Goal: Obtain resource: Obtain resource

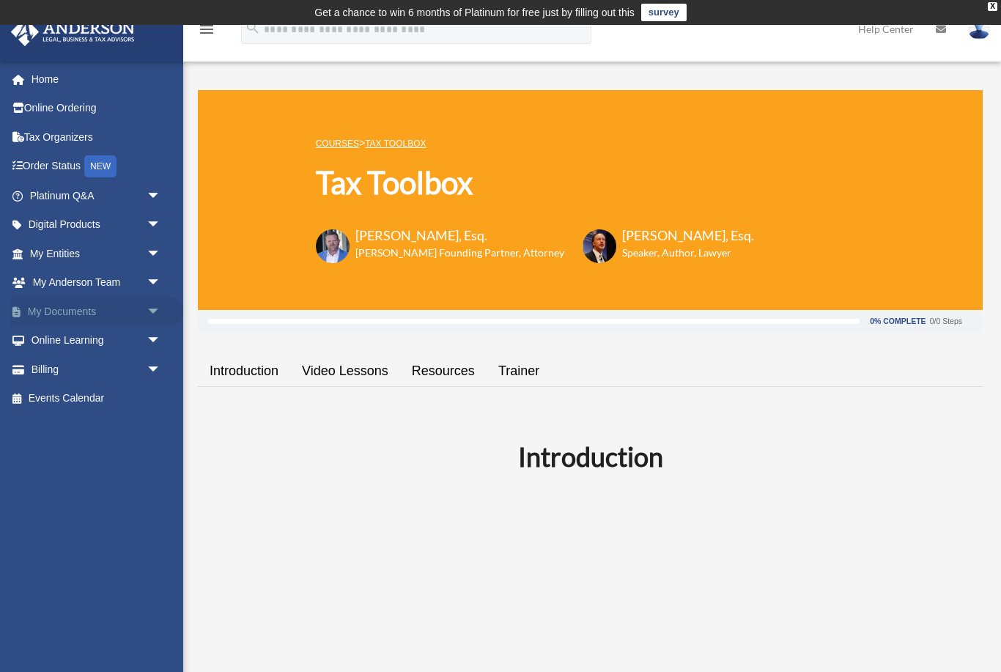
click at [53, 315] on link "My Documents arrow_drop_down" at bounding box center [96, 311] width 173 height 29
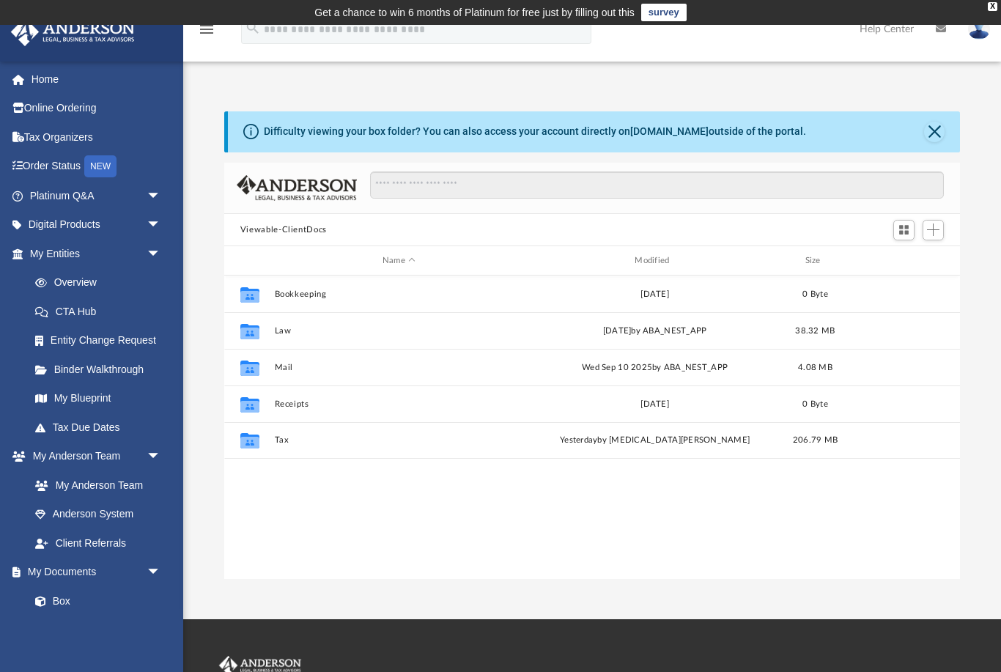
scroll to position [1, 1]
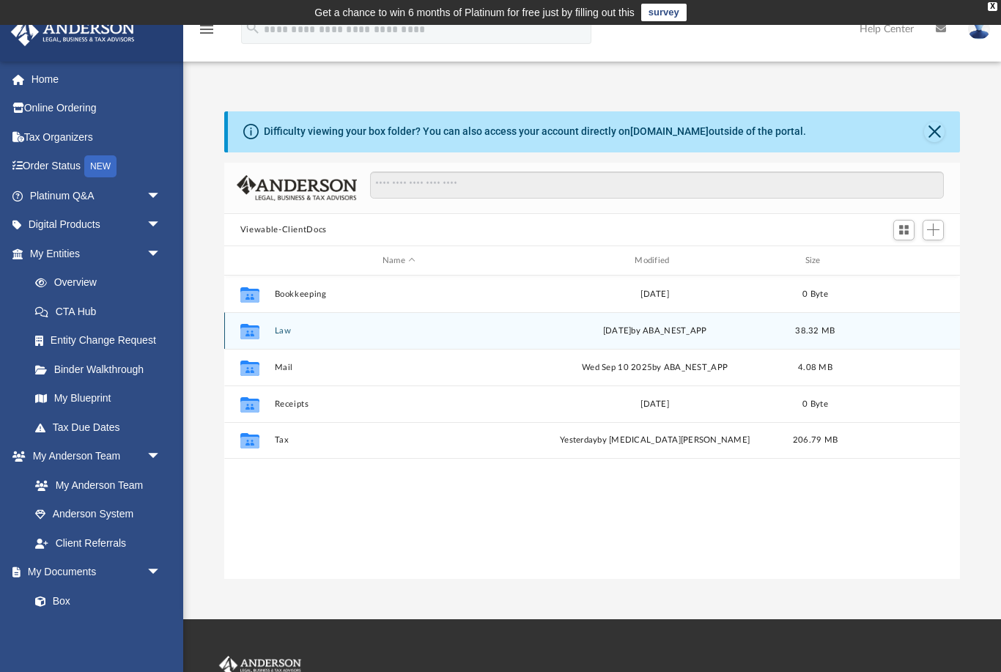
click at [260, 339] on icon "Collaborated Folder" at bounding box center [249, 330] width 23 height 23
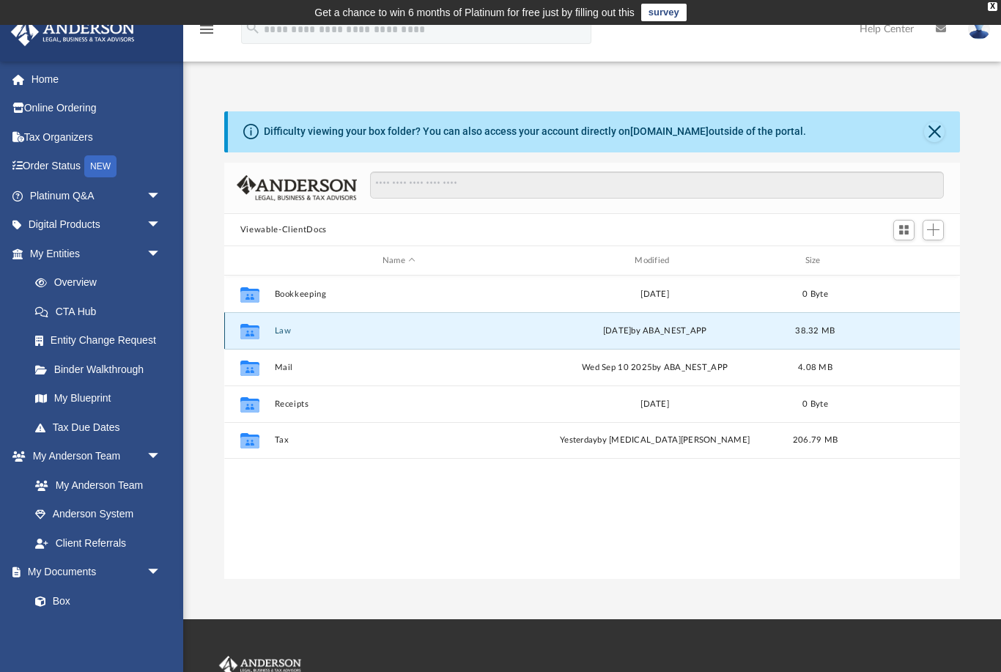
click at [313, 333] on button "Law" at bounding box center [398, 331] width 249 height 10
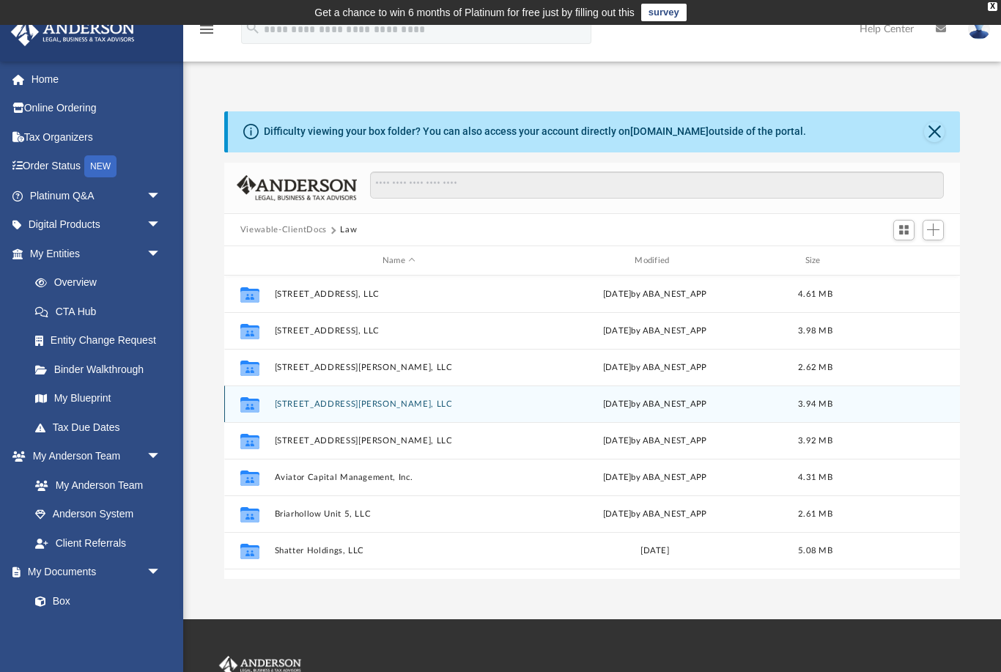
click at [300, 408] on button "[STREET_ADDRESS][PERSON_NAME], LLC" at bounding box center [398, 404] width 249 height 10
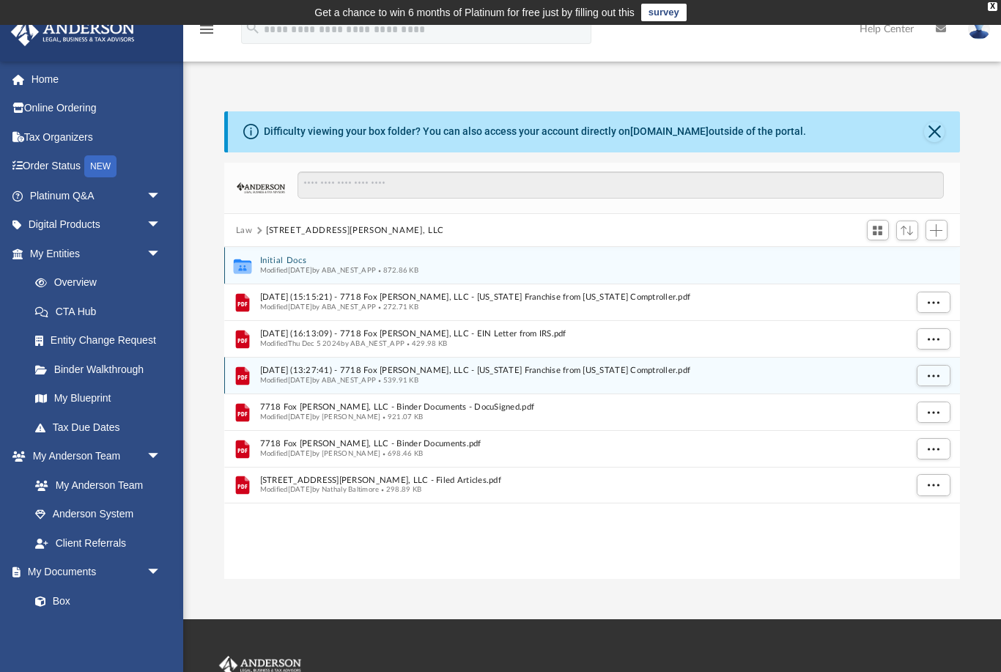
scroll to position [333, 736]
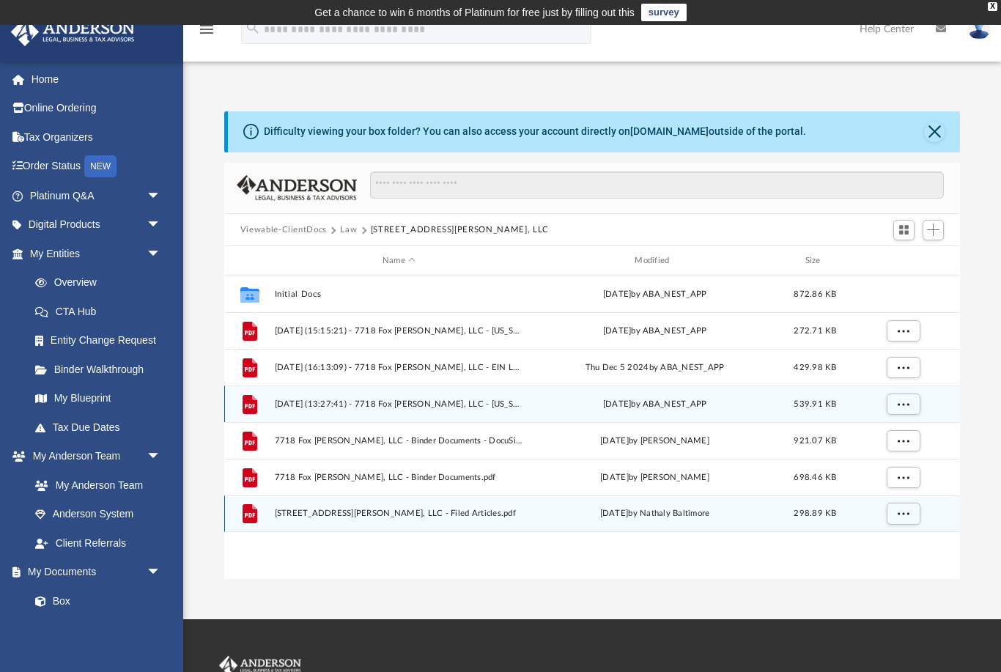
click at [401, 522] on div "File 7718 Fox Knoll Ln, LLC - Filed Articles.pdf Mon Nov 11 2024 by Nathaly Bal…" at bounding box center [592, 513] width 736 height 37
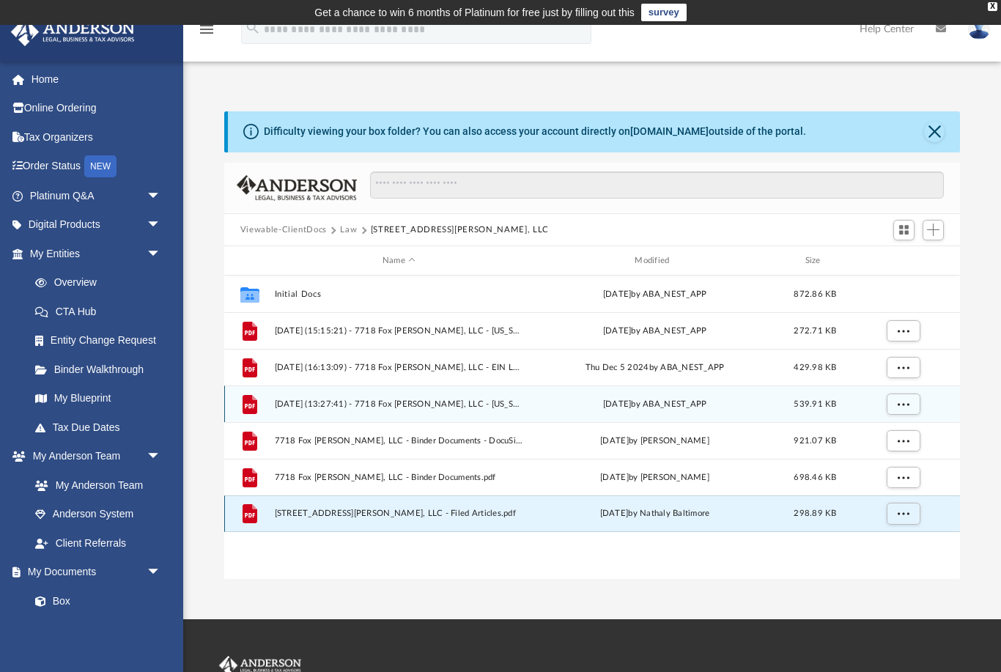
click at [325, 513] on span "7718 Fox Knoll Ln, LLC - Filed Articles.pdf" at bounding box center [398, 514] width 249 height 10
click at [900, 524] on div "grid" at bounding box center [902, 514] width 103 height 28
click at [903, 511] on span "More options" at bounding box center [903, 513] width 12 height 8
click at [894, 542] on li "Preview" at bounding box center [889, 543] width 42 height 15
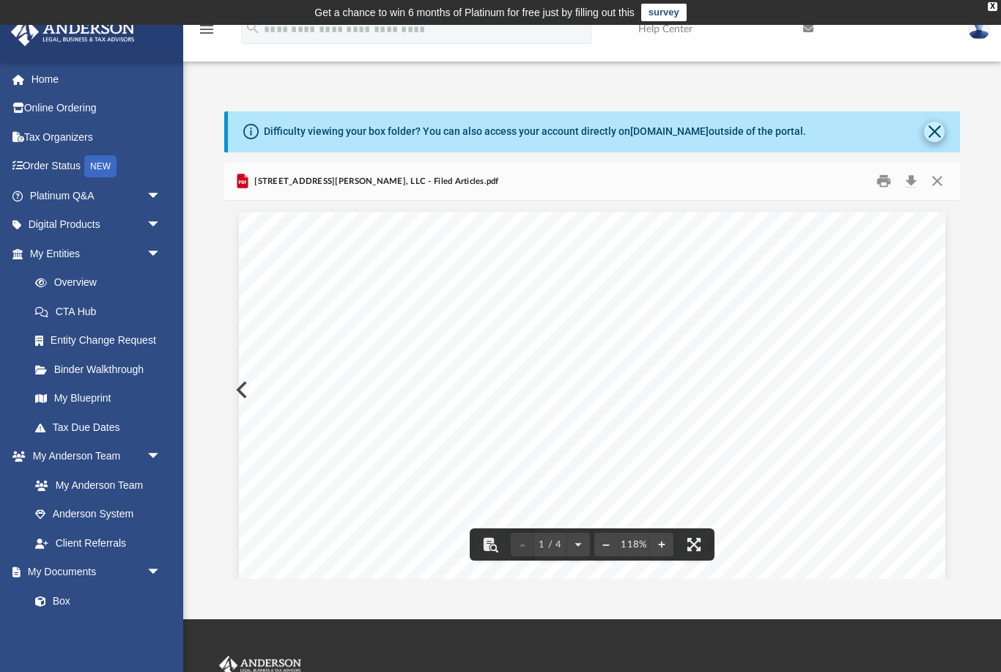
click at [936, 132] on button "Close" at bounding box center [934, 132] width 21 height 21
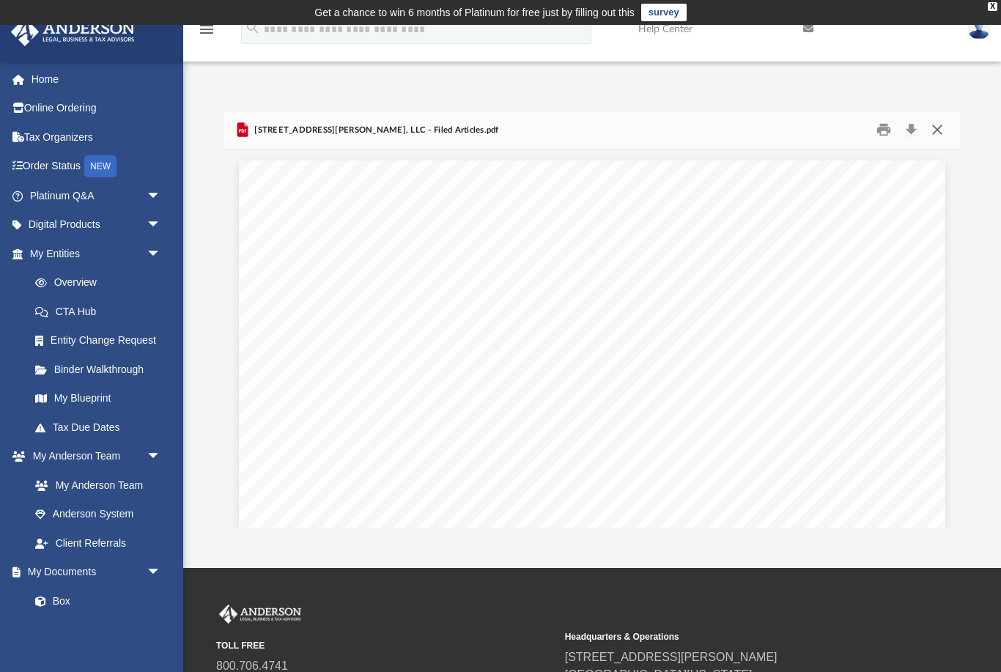
click at [939, 132] on button "Close" at bounding box center [937, 130] width 26 height 23
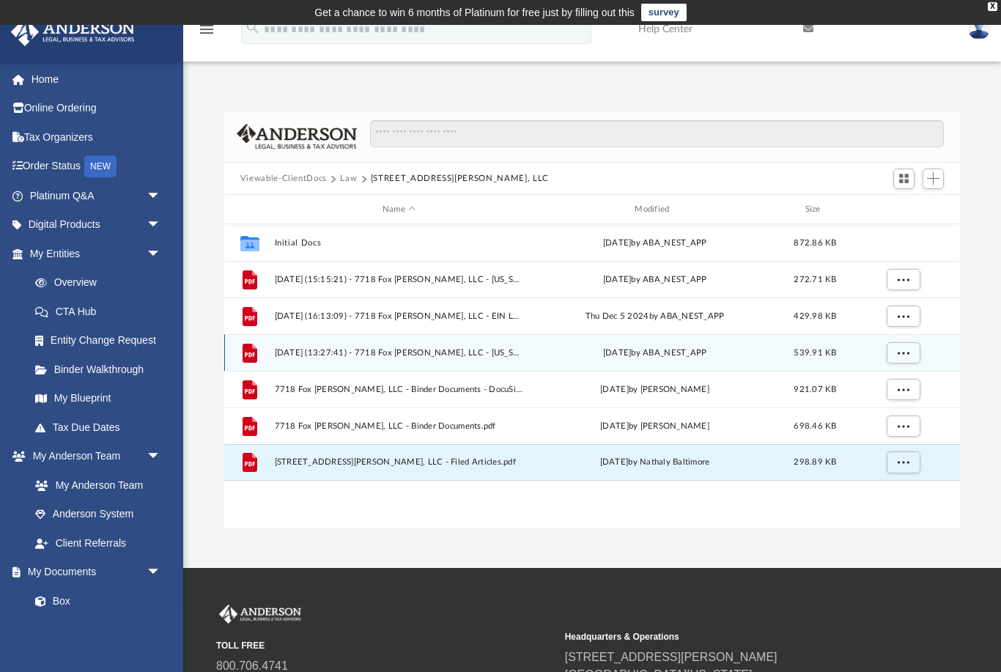
click at [347, 180] on button "Law" at bounding box center [348, 178] width 17 height 13
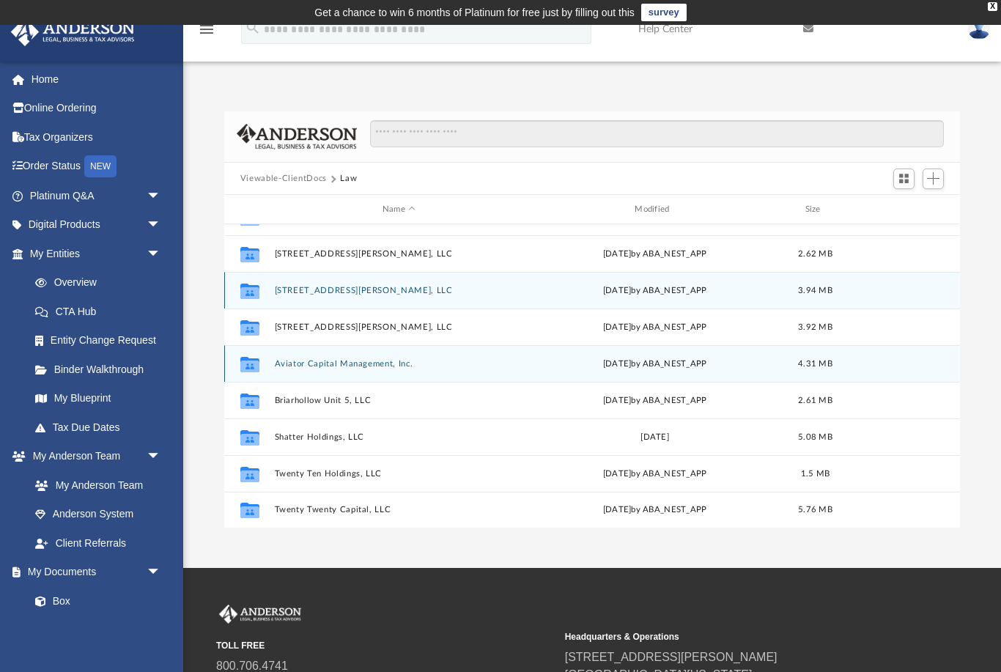
scroll to position [62, 0]
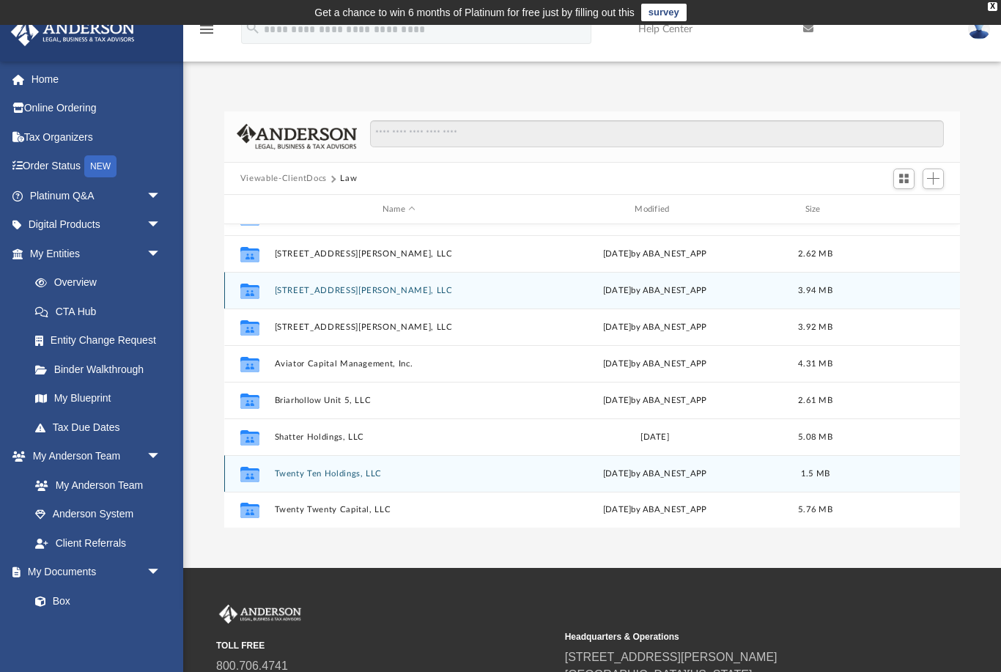
click at [323, 476] on button "Twenty Ten Holdings, LLC" at bounding box center [398, 474] width 249 height 10
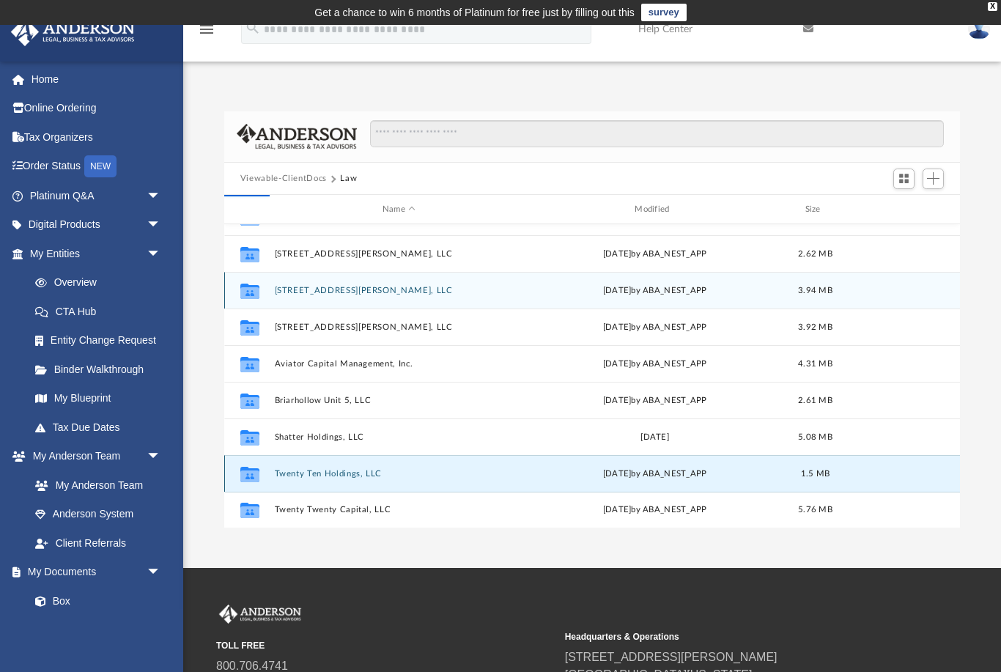
scroll to position [0, 0]
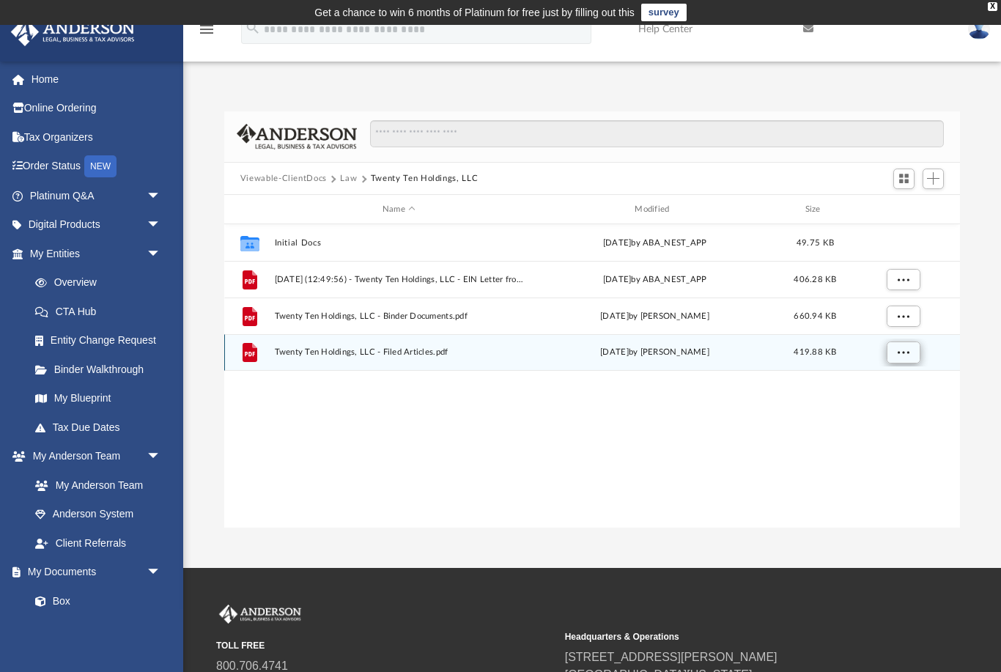
click at [906, 353] on span "More options" at bounding box center [903, 352] width 12 height 8
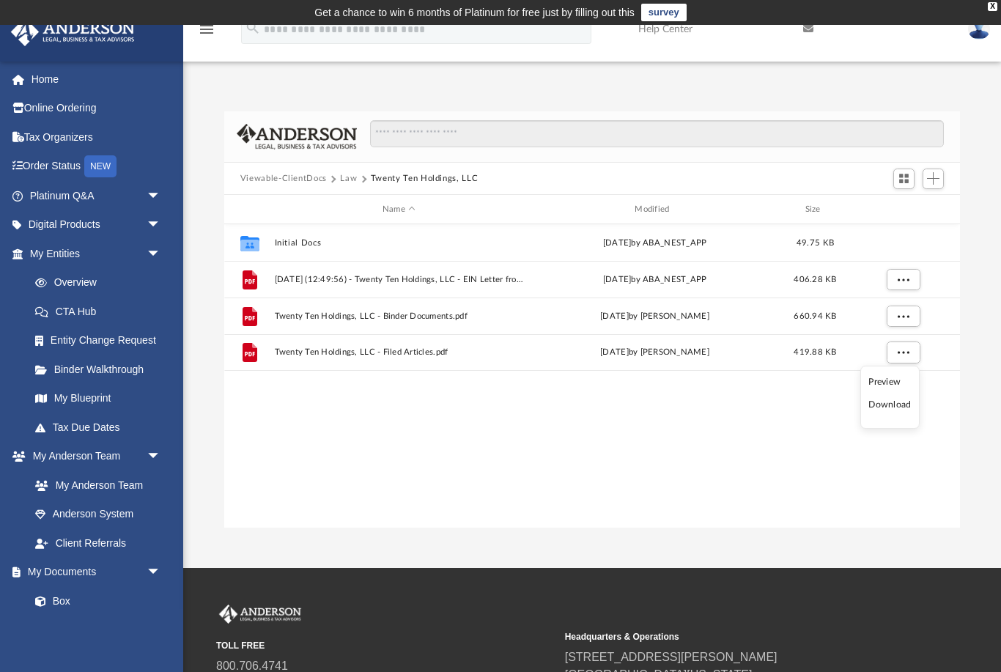
click at [889, 381] on li "Preview" at bounding box center [889, 381] width 42 height 15
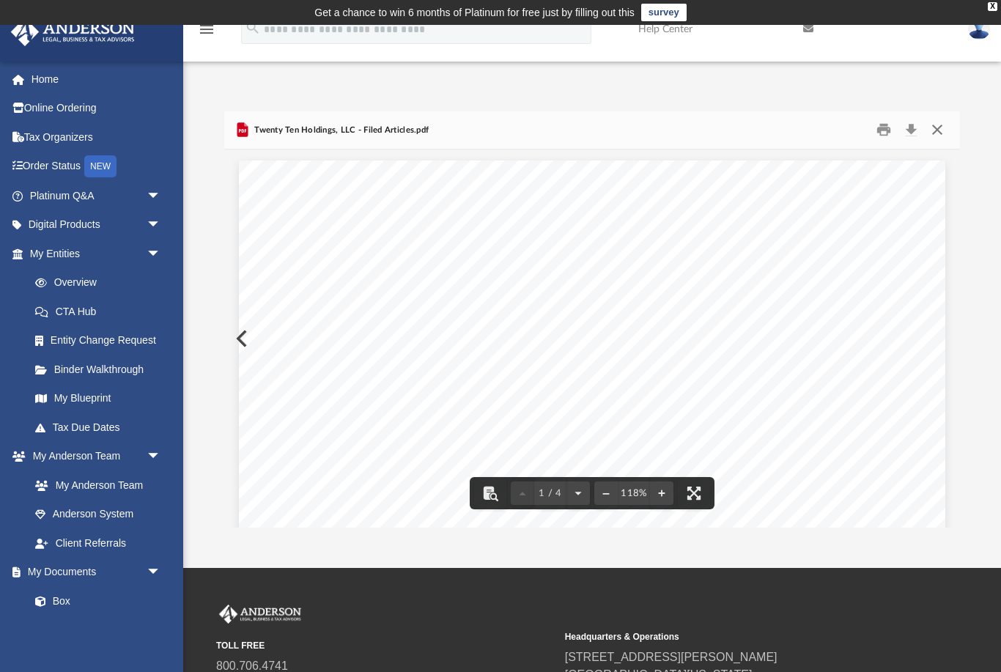
click at [936, 127] on button "Close" at bounding box center [937, 130] width 26 height 23
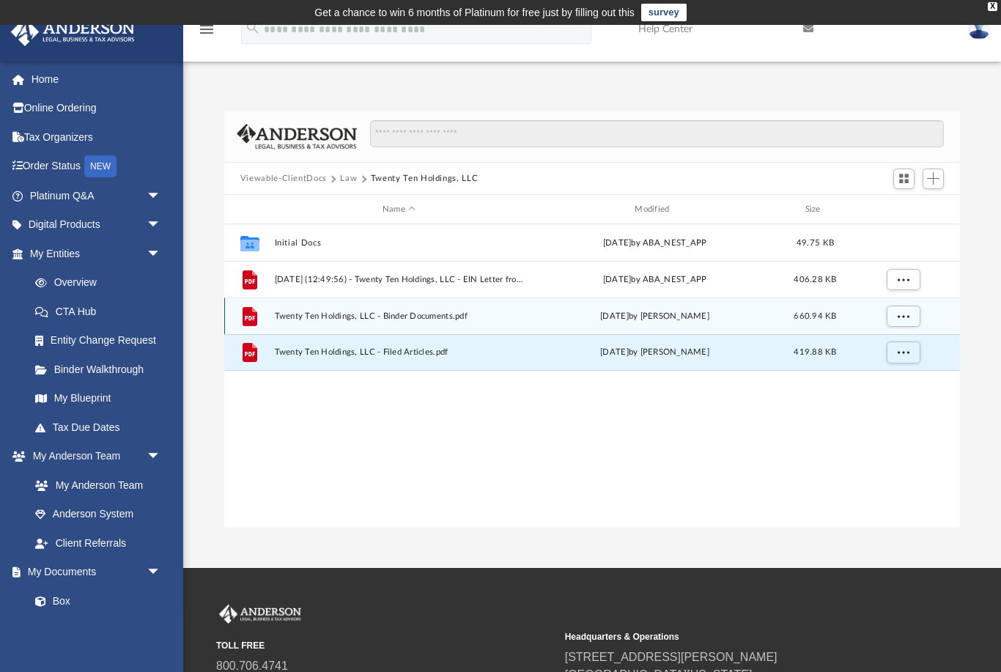
click at [413, 315] on span "Twenty Ten Holdings, LLC - Binder Documents.pdf" at bounding box center [398, 316] width 249 height 10
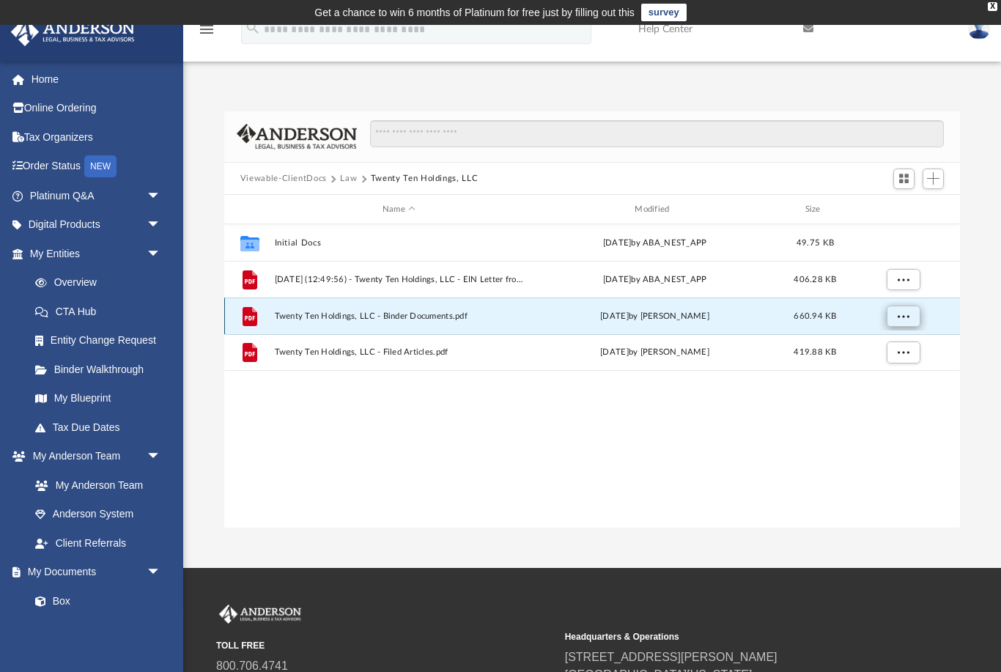
click at [906, 312] on span "More options" at bounding box center [903, 316] width 12 height 8
click at [885, 344] on li "Preview" at bounding box center [889, 345] width 42 height 15
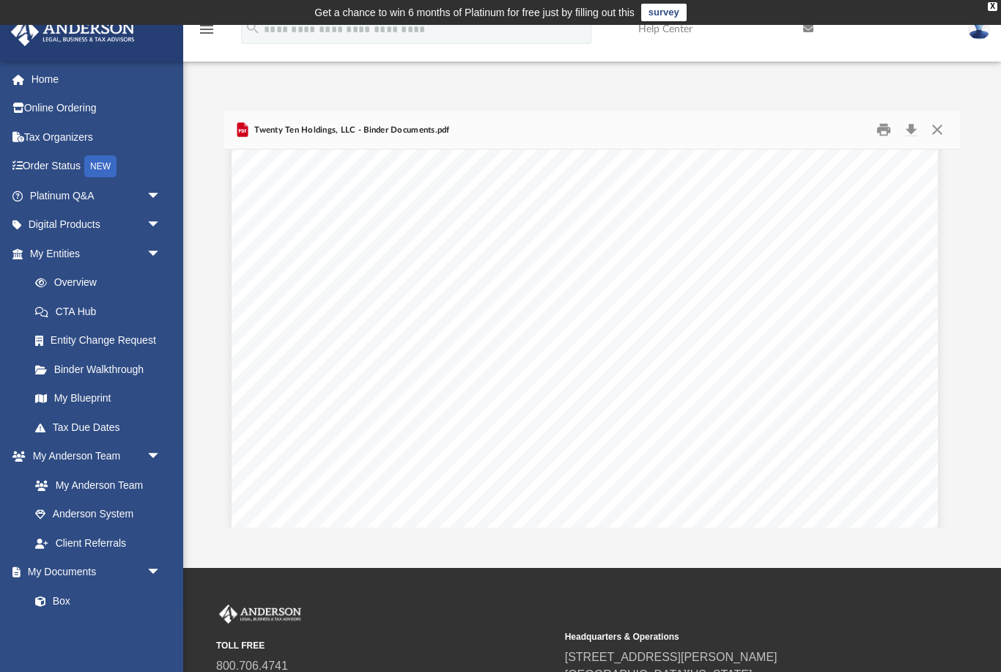
scroll to position [2970, 8]
